Goal: Information Seeking & Learning: Learn about a topic

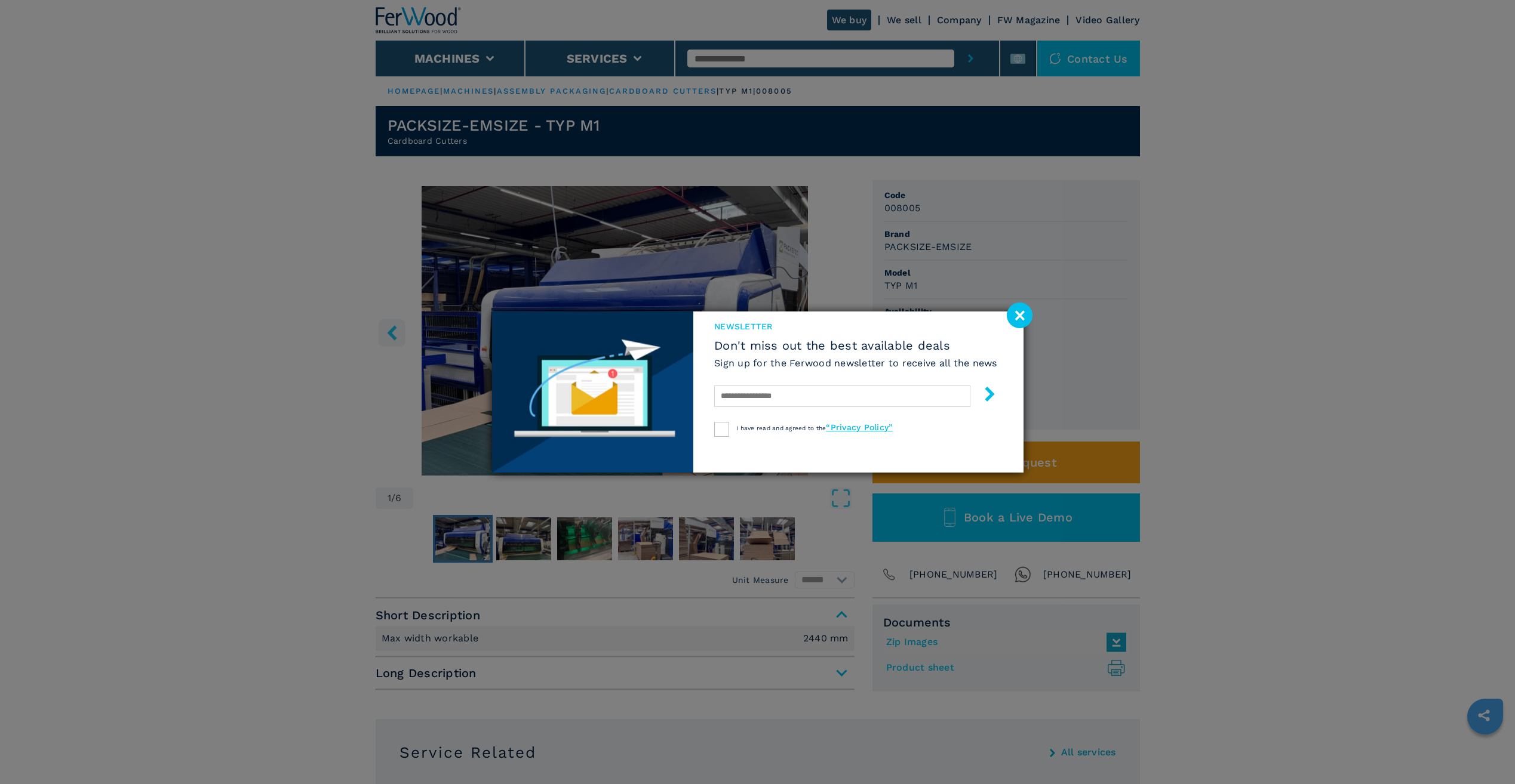
click at [1020, 316] on image at bounding box center [1019, 315] width 25 height 25
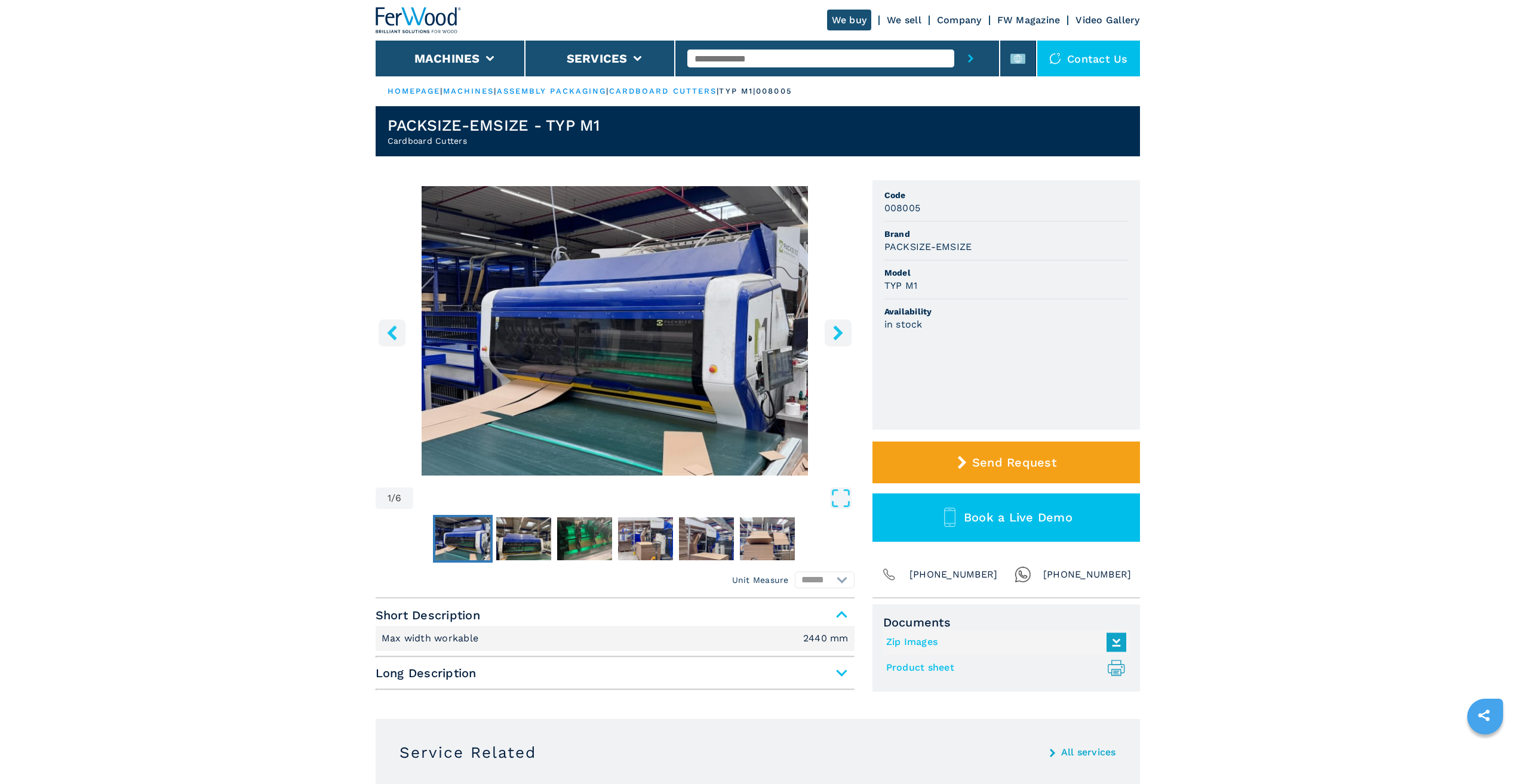
click at [838, 332] on icon "right-button" at bounding box center [837, 333] width 9 height 15
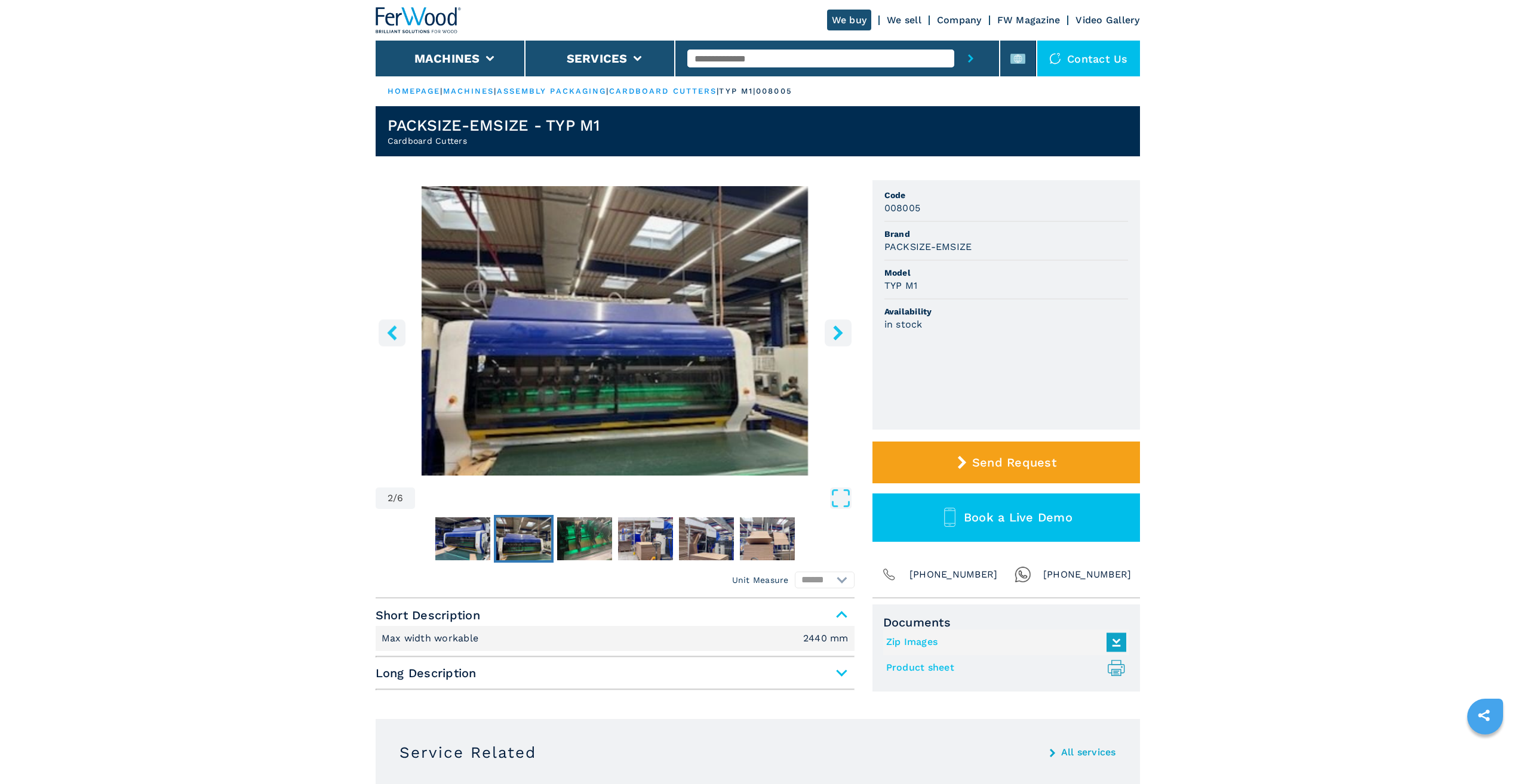
click at [838, 332] on icon "right-button" at bounding box center [837, 333] width 9 height 15
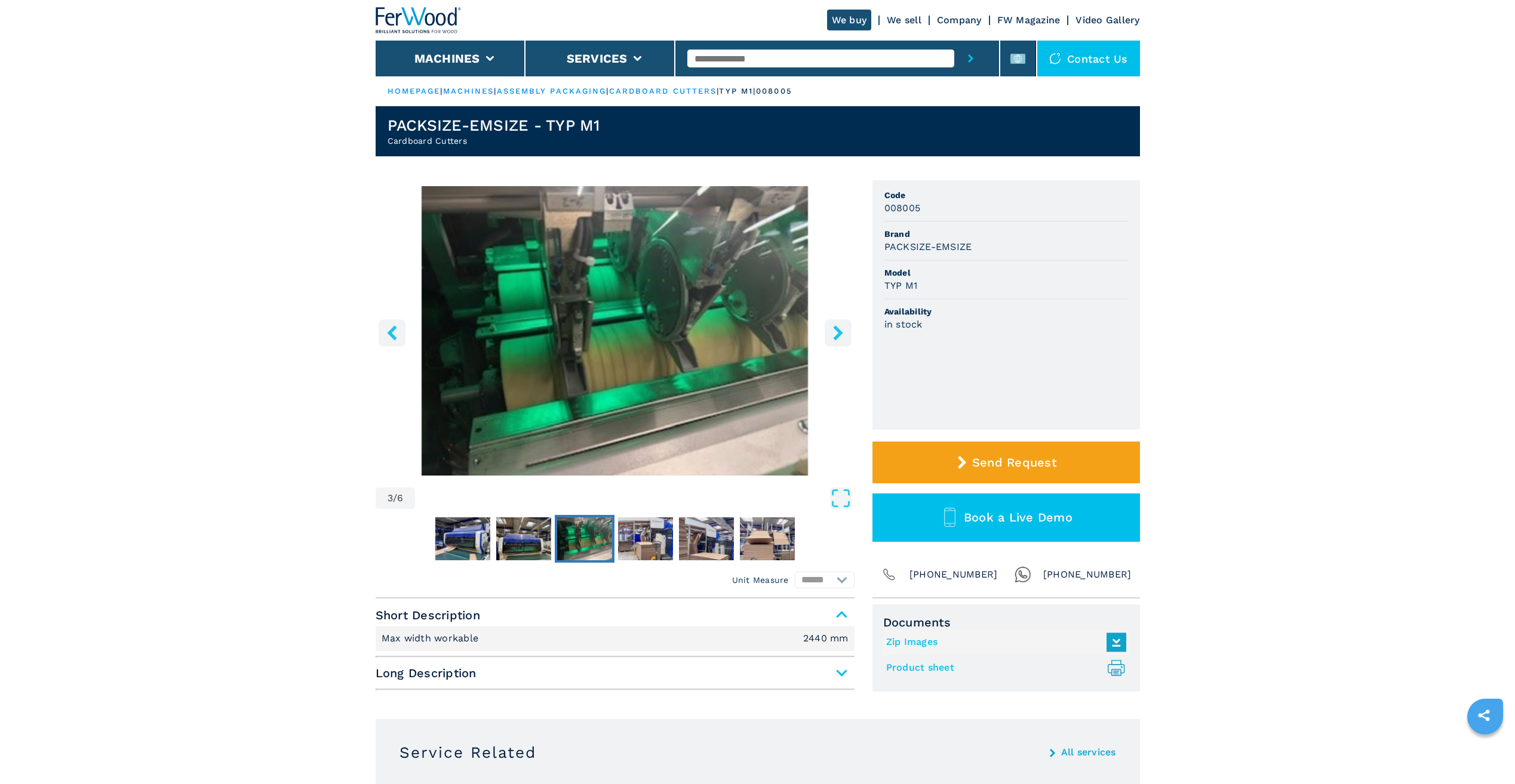
click at [838, 332] on icon "right-button" at bounding box center [837, 333] width 9 height 15
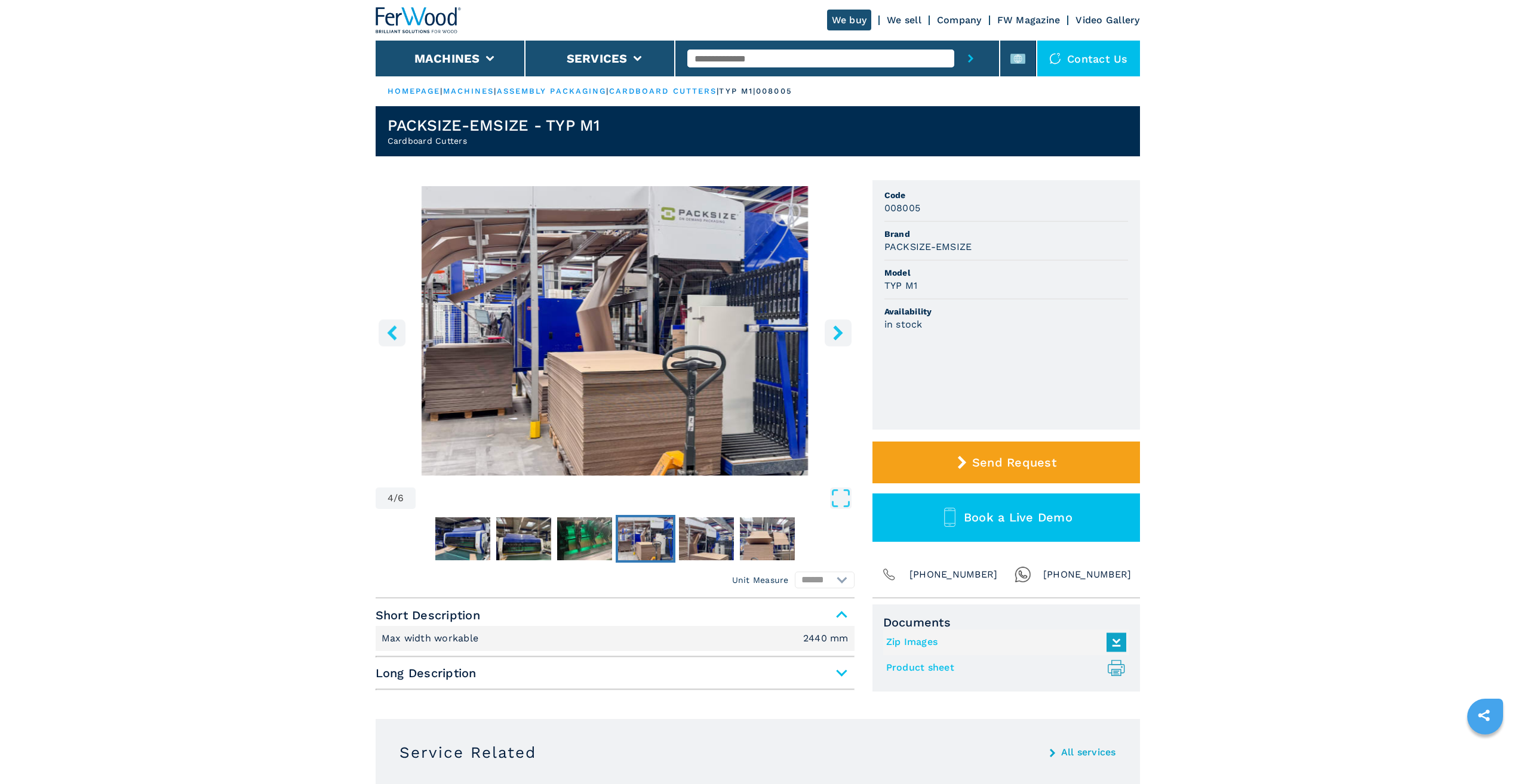
click at [838, 332] on icon "right-button" at bounding box center [837, 333] width 9 height 15
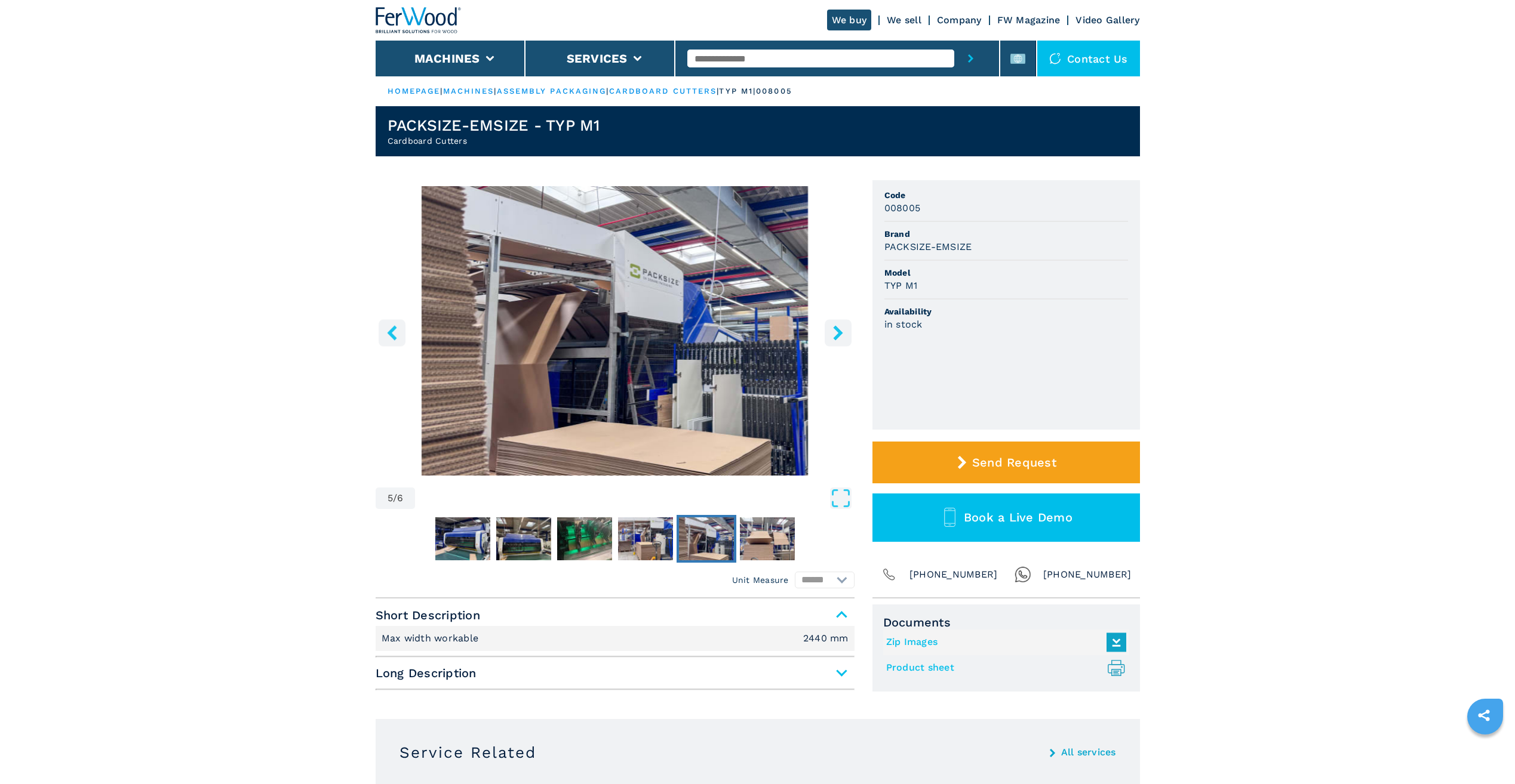
click at [838, 332] on icon "right-button" at bounding box center [837, 333] width 9 height 15
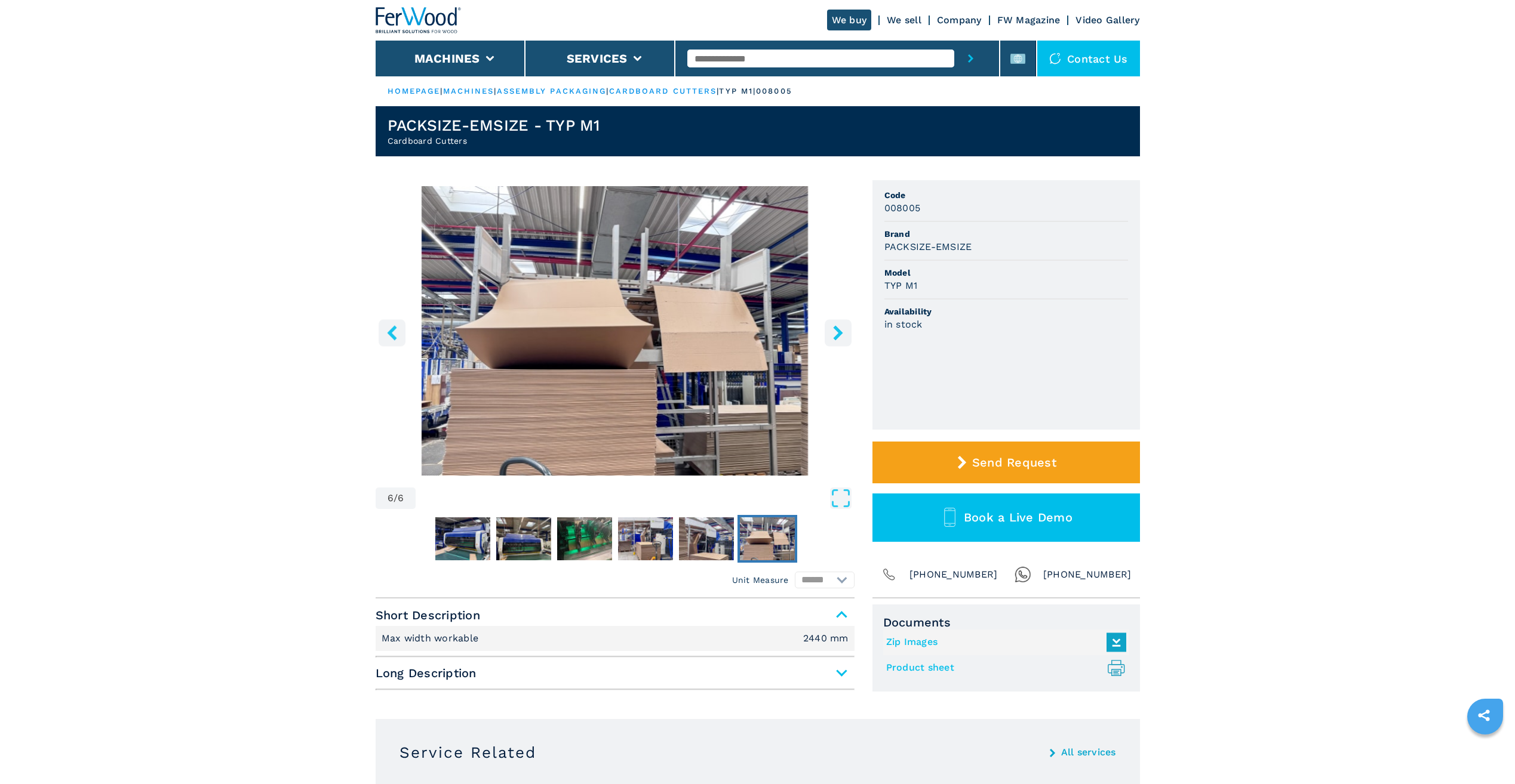
click at [838, 332] on icon "right-button" at bounding box center [837, 333] width 9 height 15
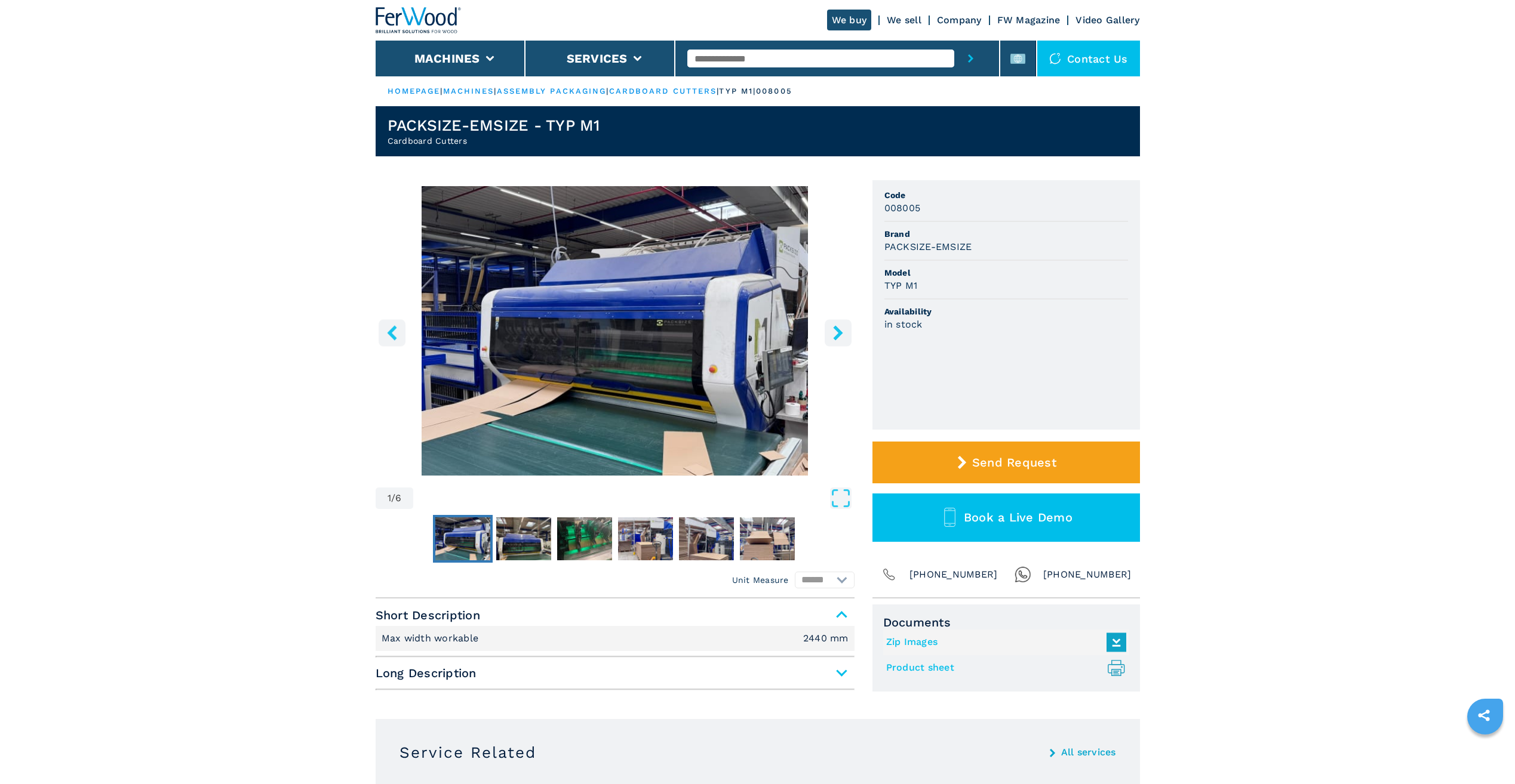
click at [838, 332] on icon "right-button" at bounding box center [837, 333] width 9 height 15
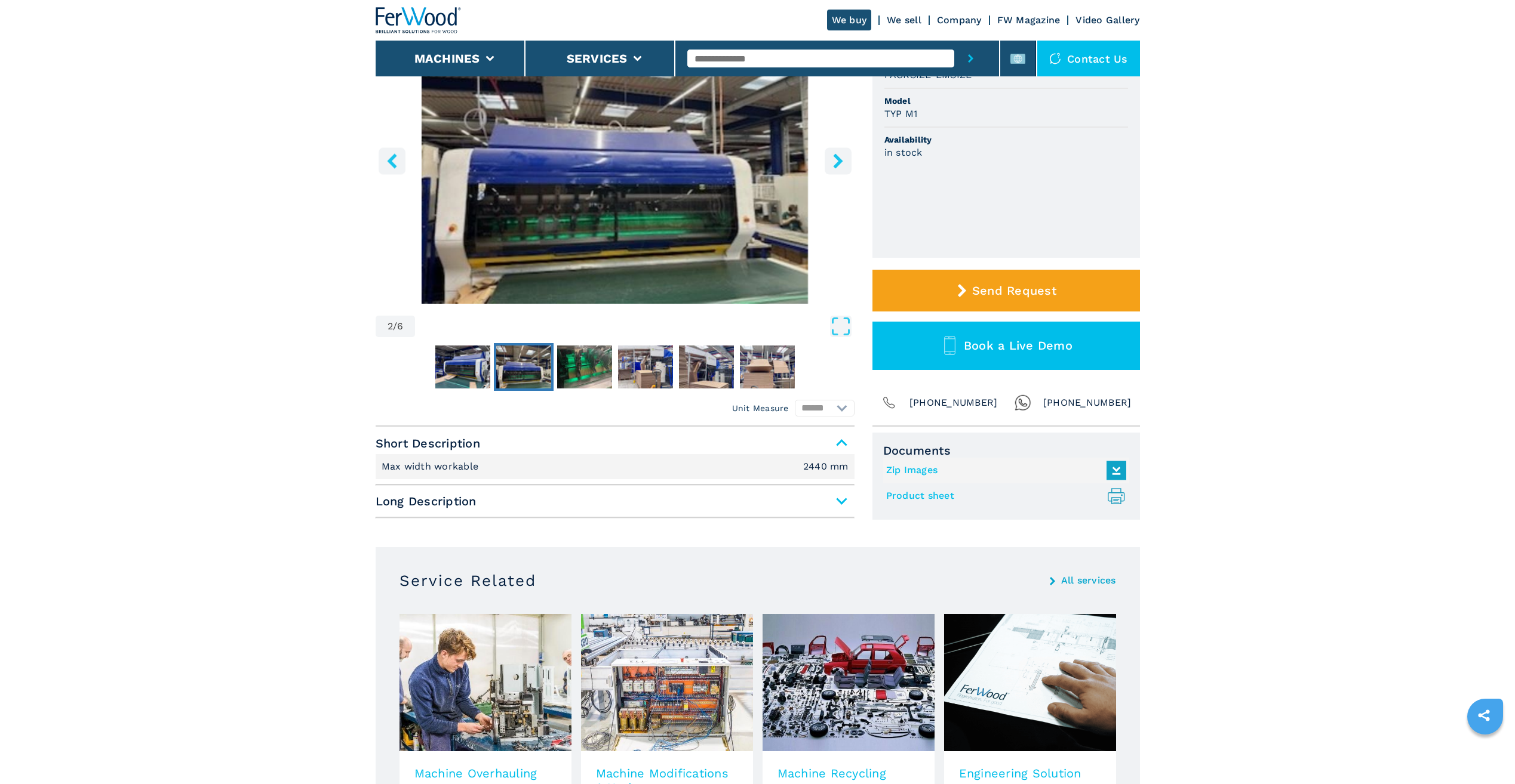
scroll to position [179, 0]
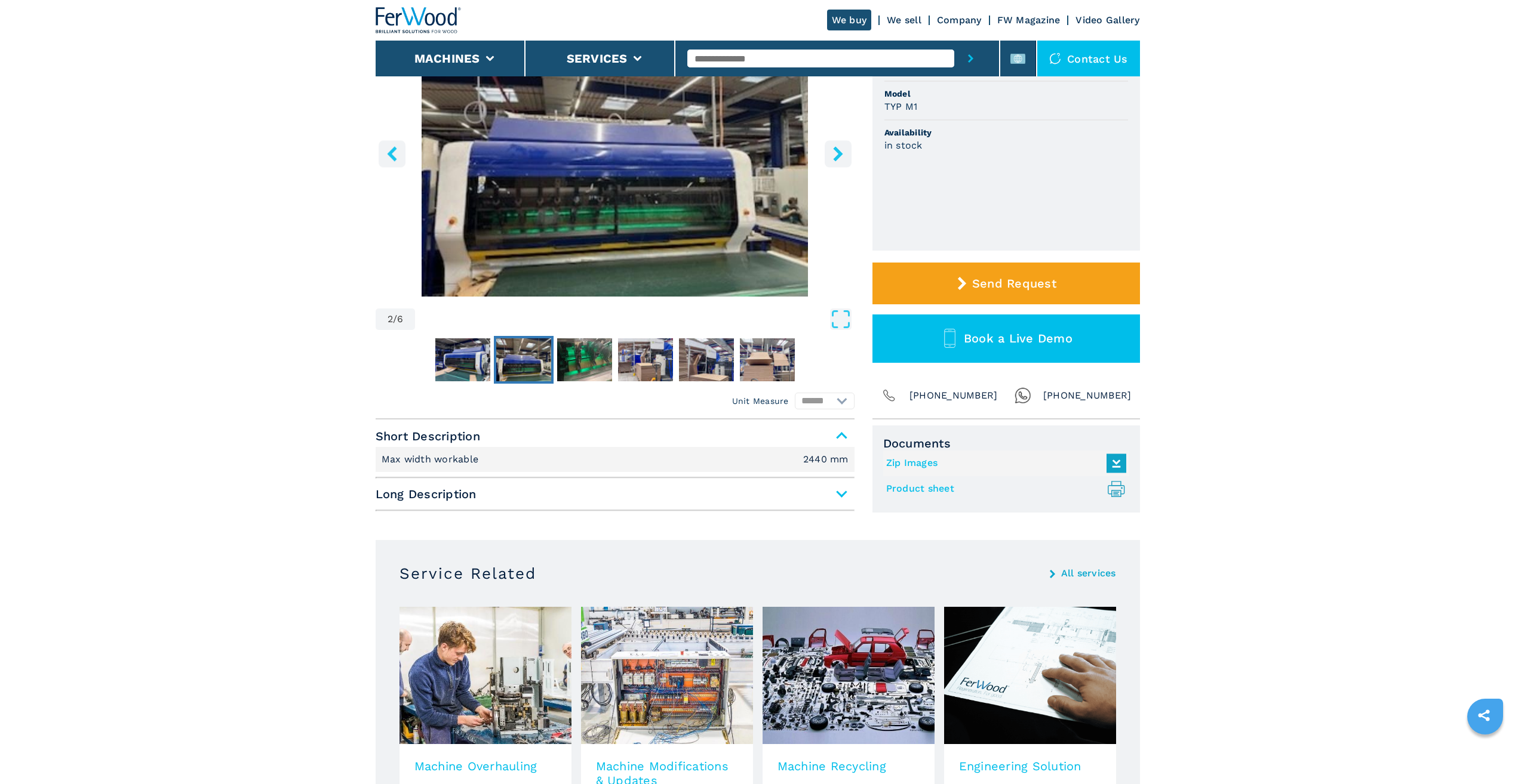
click at [840, 495] on span "Long Description" at bounding box center [615, 494] width 479 height 22
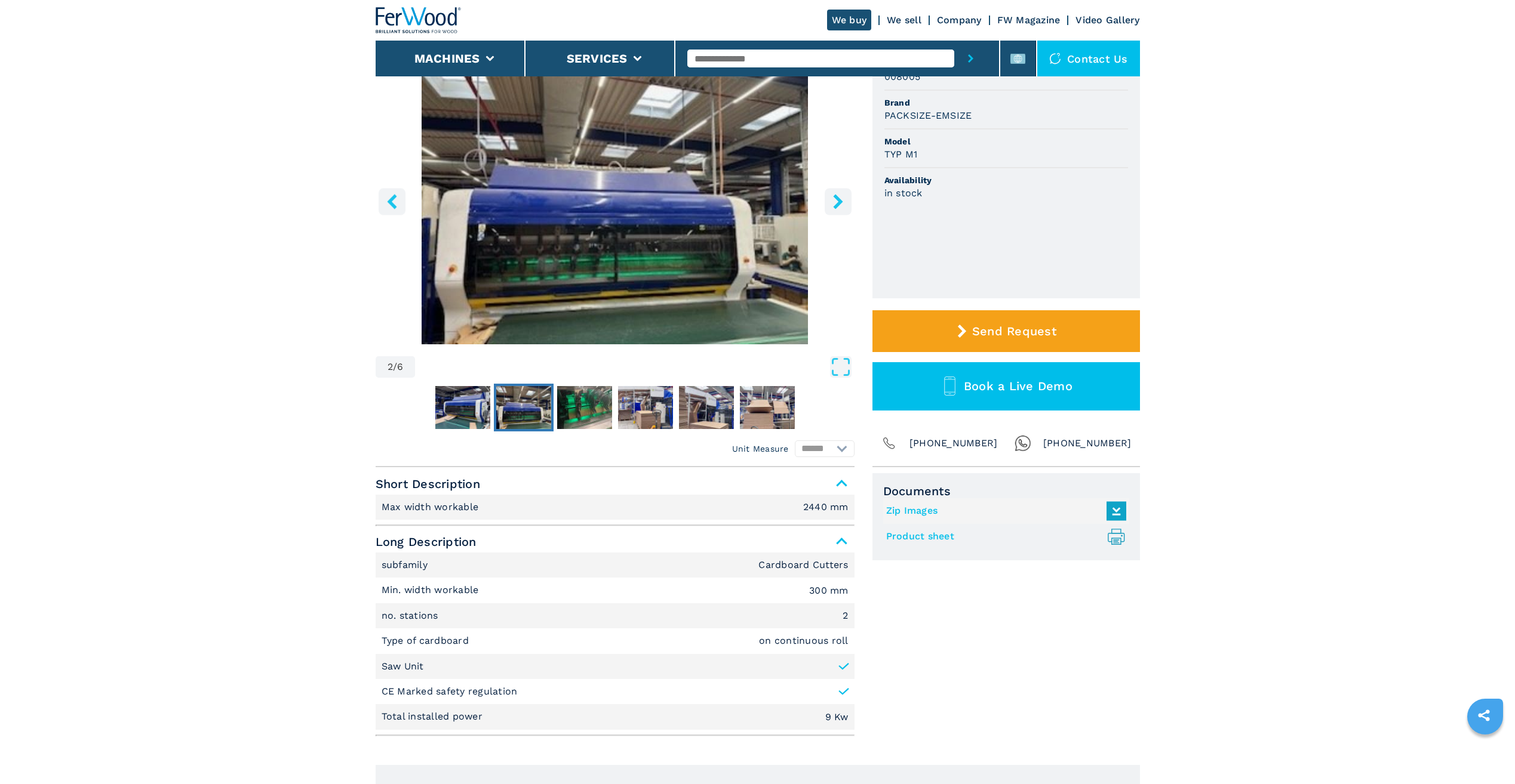
scroll to position [0, 0]
